Goal: Transaction & Acquisition: Obtain resource

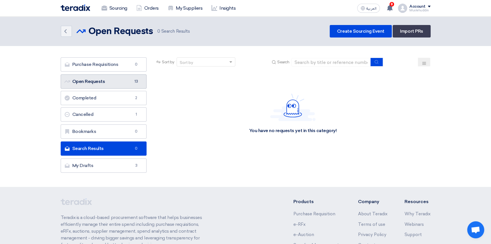
click at [111, 83] on link "Open Requests Open Requests 13" at bounding box center [104, 81] width 86 height 14
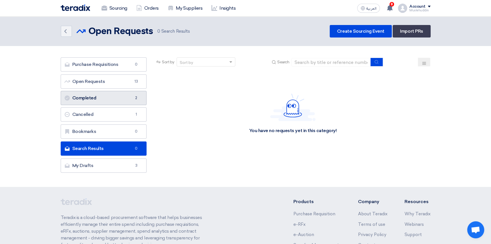
click at [96, 98] on link "Completed Completed 2" at bounding box center [104, 98] width 86 height 14
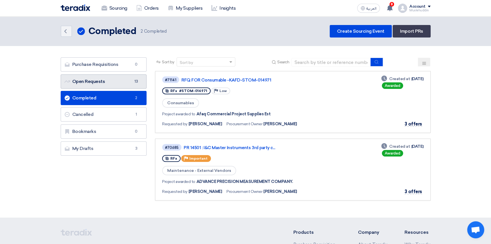
click at [106, 84] on link "Open Requests Open Requests 13" at bounding box center [104, 81] width 86 height 14
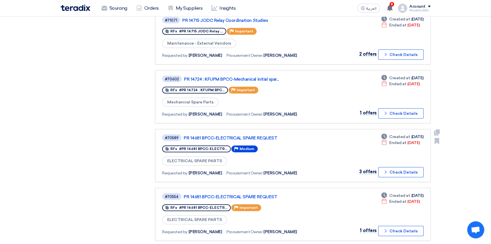
scroll to position [361, 0]
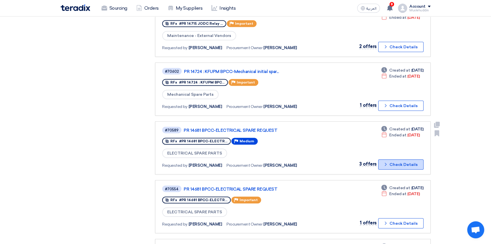
click at [392, 162] on button "Check details Check Details" at bounding box center [401, 164] width 45 height 10
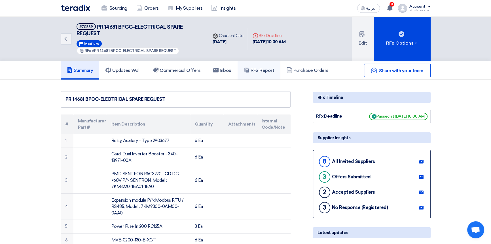
click at [263, 68] on h5 "RFx Report" at bounding box center [259, 71] width 30 height 6
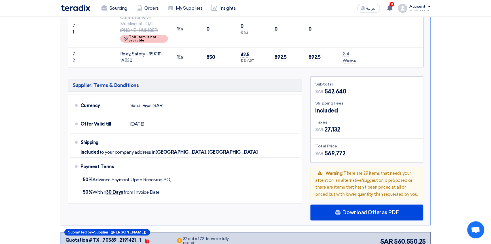
scroll to position [8540, 0]
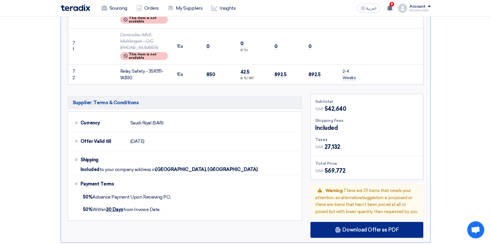
click at [351, 227] on span "Download Offer as PDF" at bounding box center [371, 229] width 56 height 5
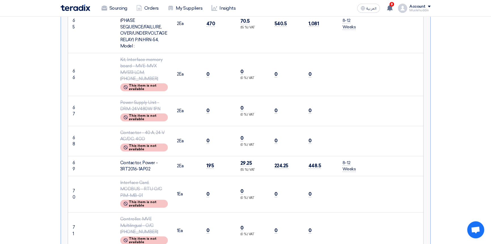
scroll to position [11455, 0]
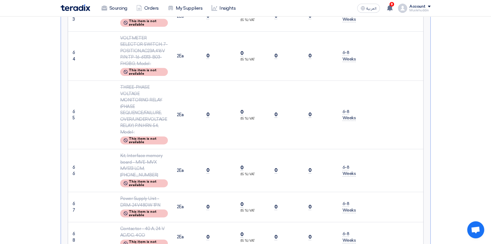
scroll to position [14628, 0]
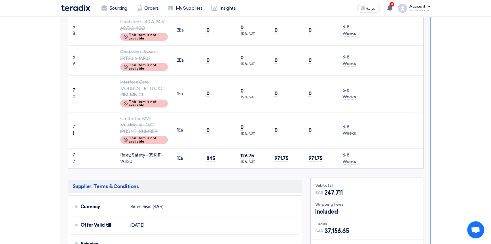
drag, startPoint x: 373, startPoint y: 119, endPoint x: 372, endPoint y: 111, distance: 8.4
